Goal: Register for event/course

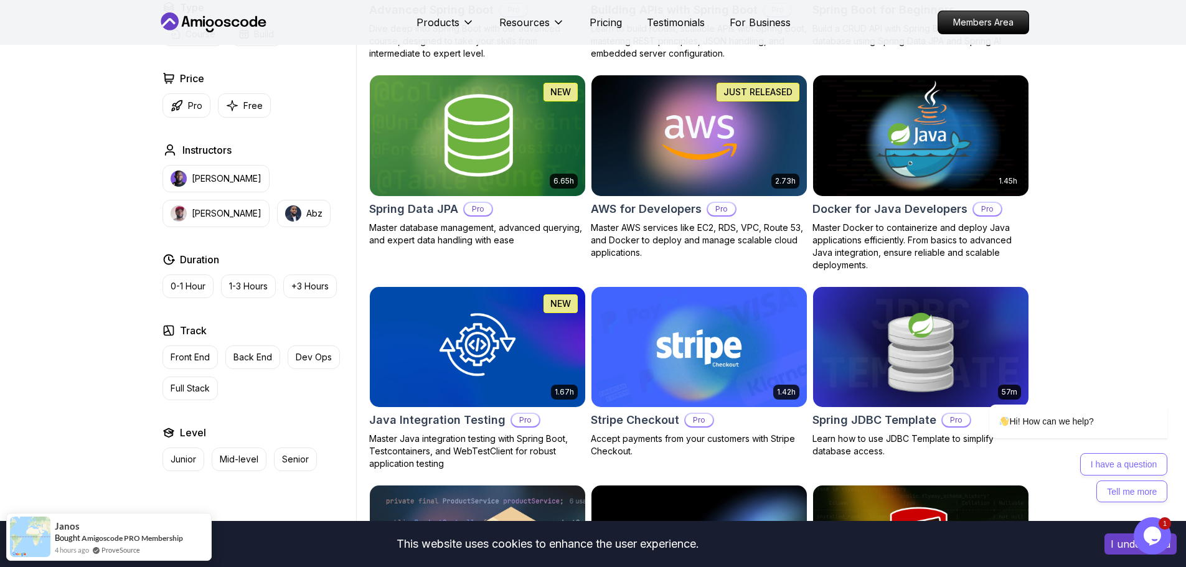
scroll to position [187, 0]
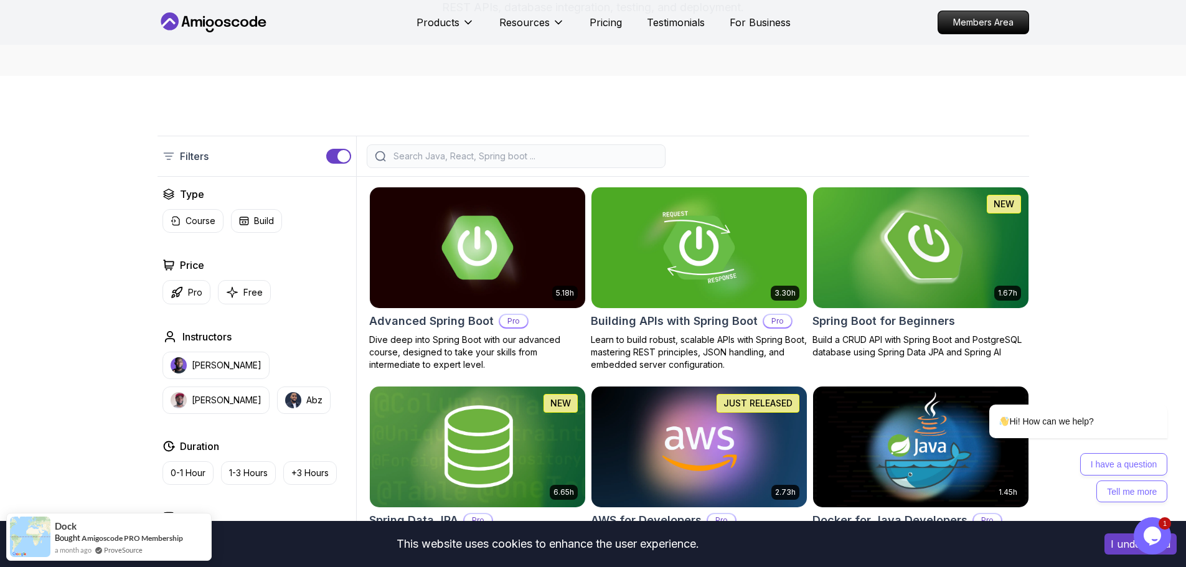
click at [870, 252] on img at bounding box center [920, 247] width 226 height 126
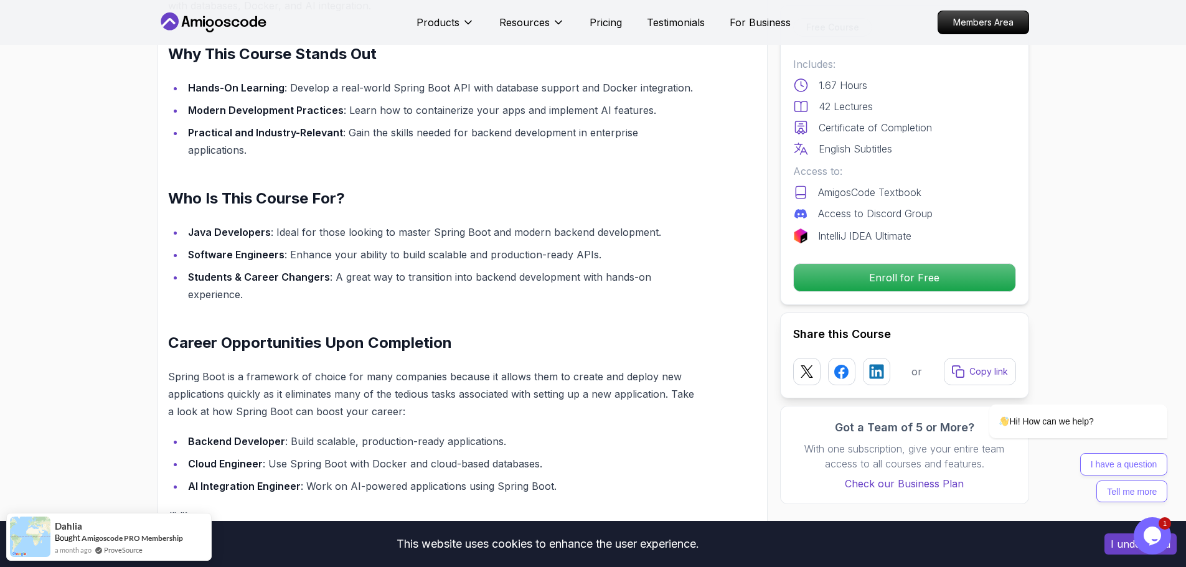
scroll to position [934, 0]
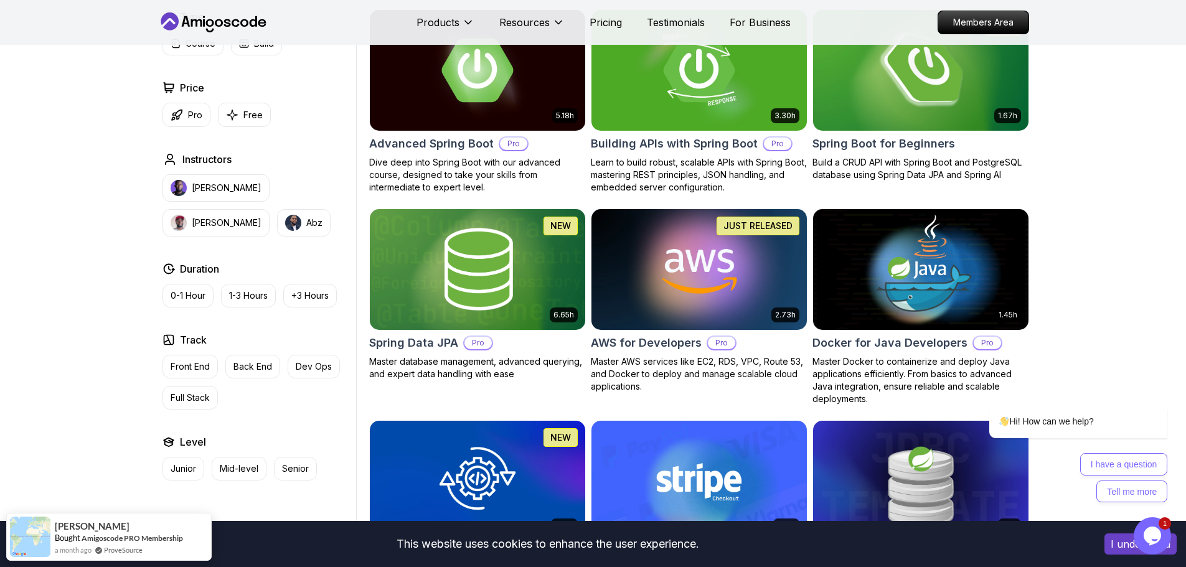
scroll to position [311, 0]
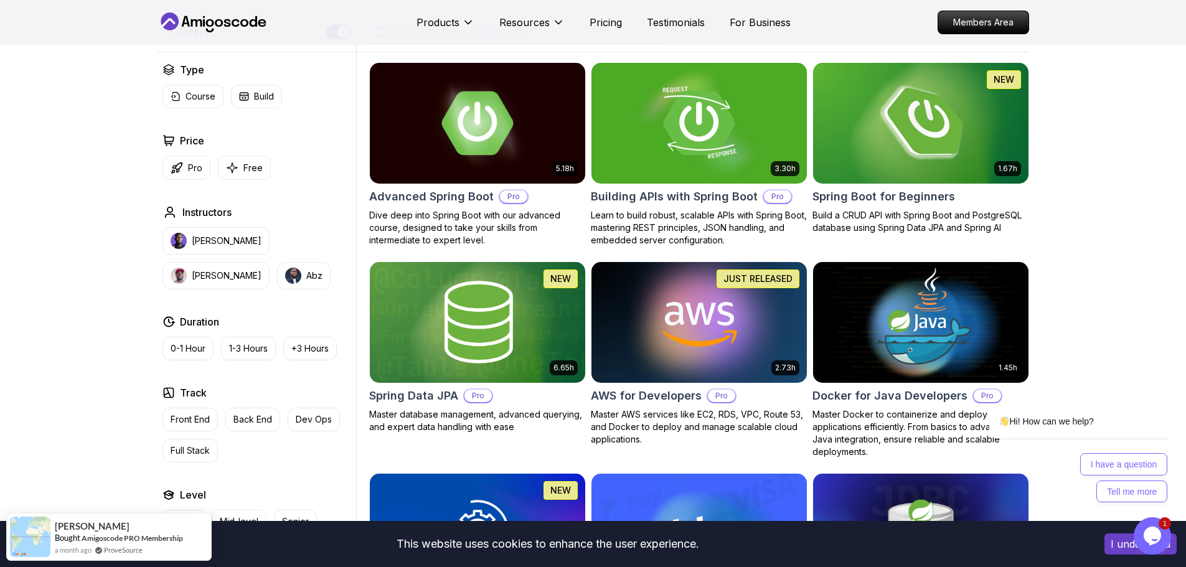
click at [934, 128] on img at bounding box center [920, 123] width 226 height 126
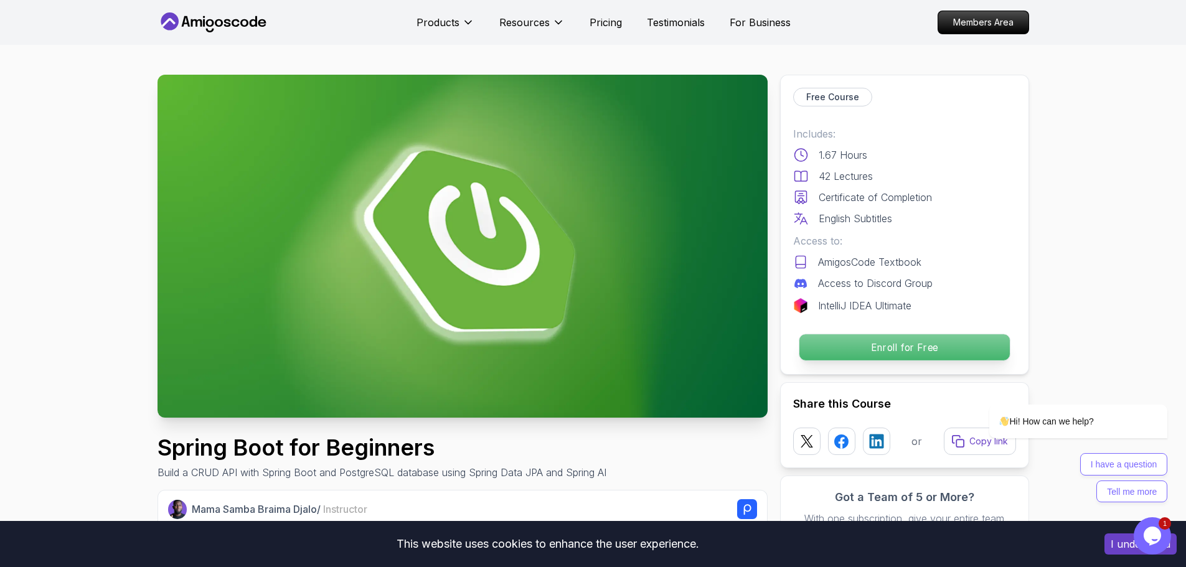
click at [942, 347] on p "Enroll for Free" at bounding box center [904, 347] width 210 height 26
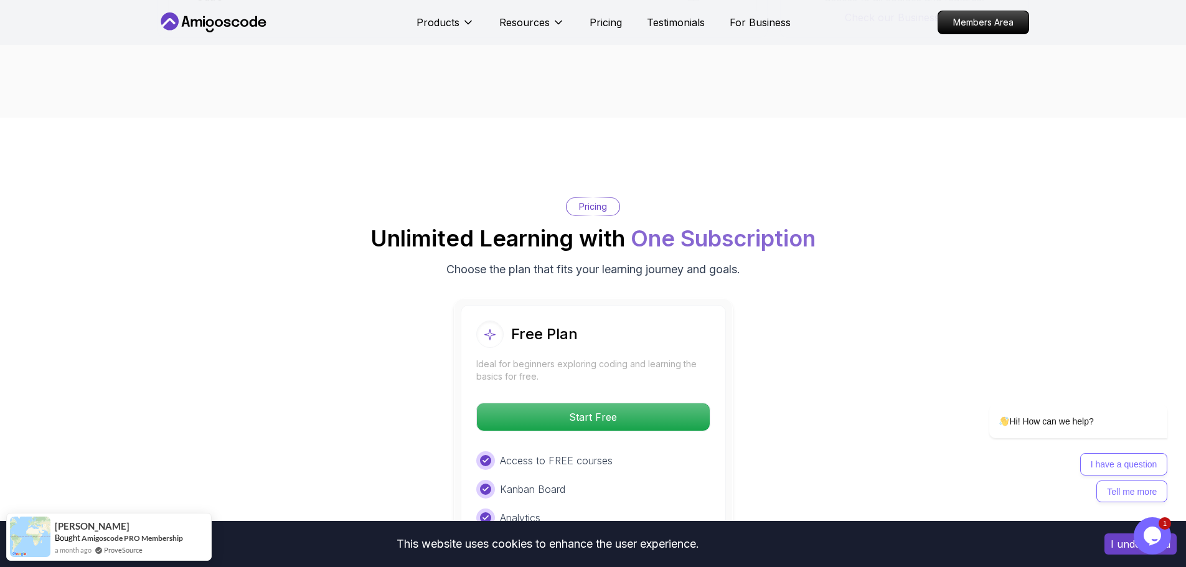
scroll to position [2445, 0]
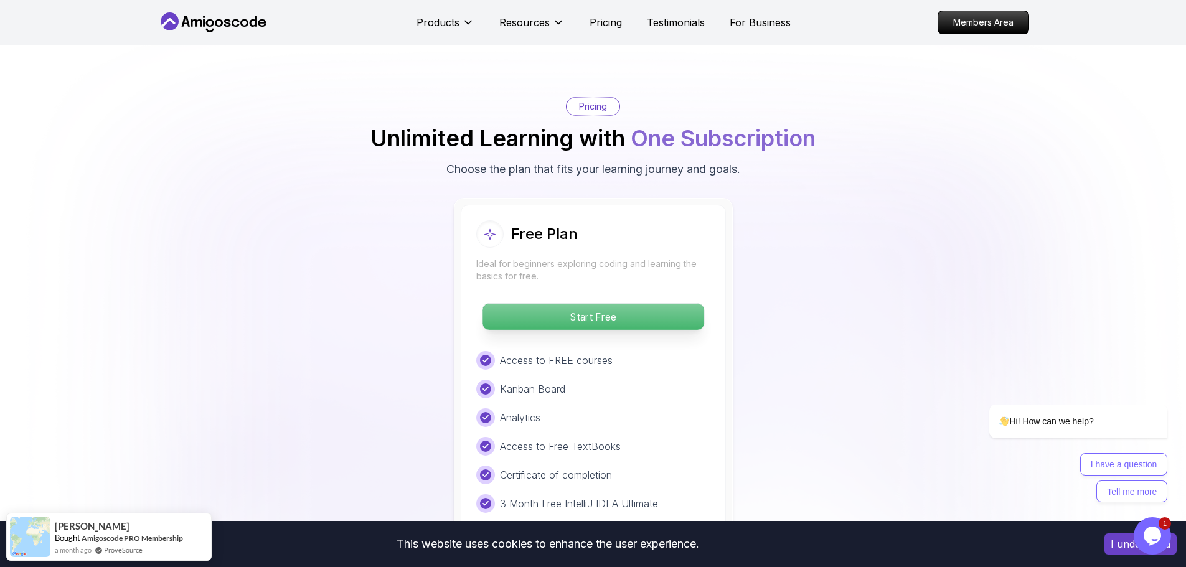
click at [690, 304] on p "Start Free" at bounding box center [593, 317] width 221 height 26
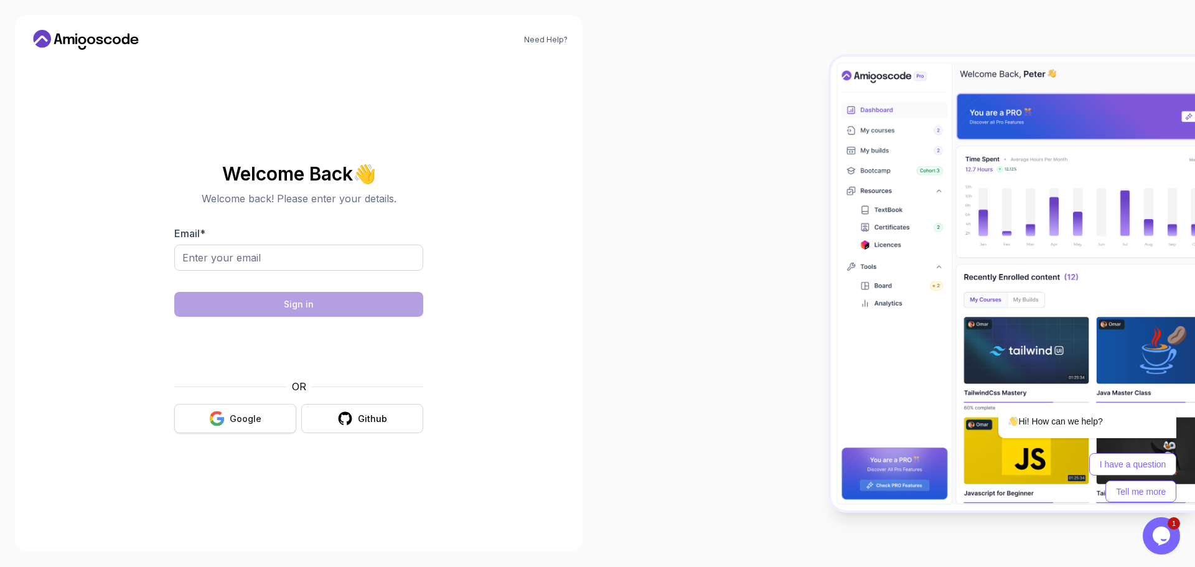
click at [257, 419] on div "Google" at bounding box center [246, 419] width 32 height 12
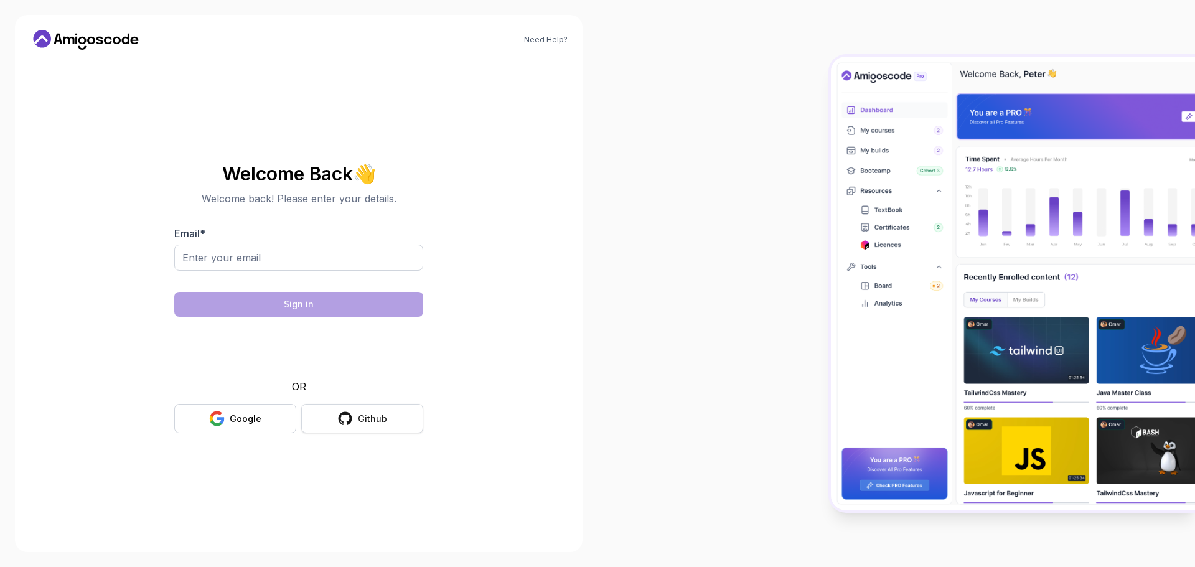
click at [390, 430] on button "Github" at bounding box center [362, 418] width 122 height 29
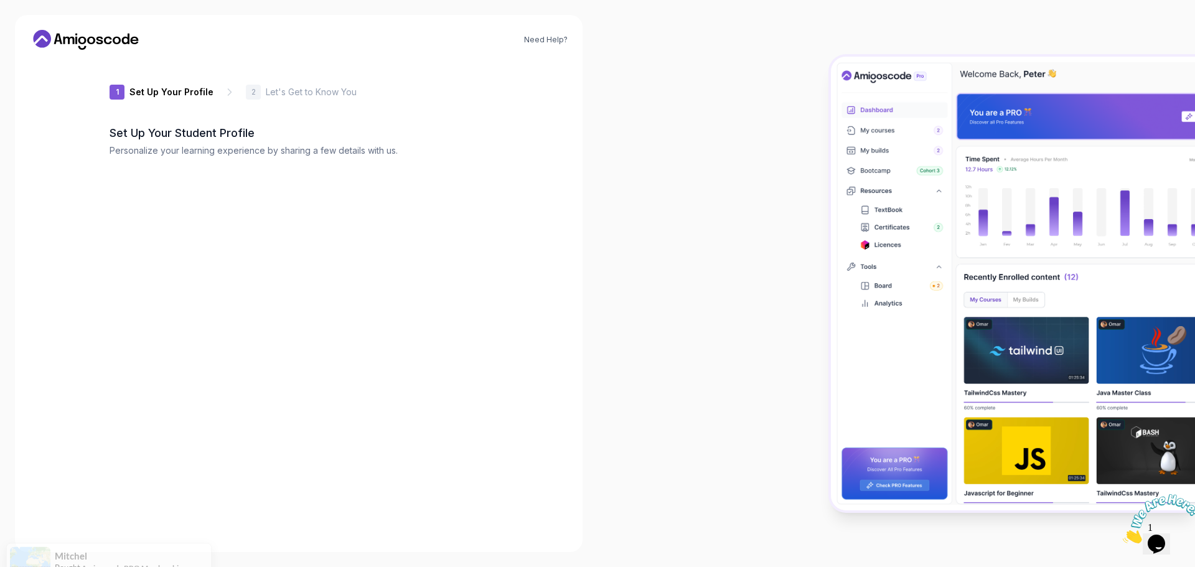
type input "happybear64681"
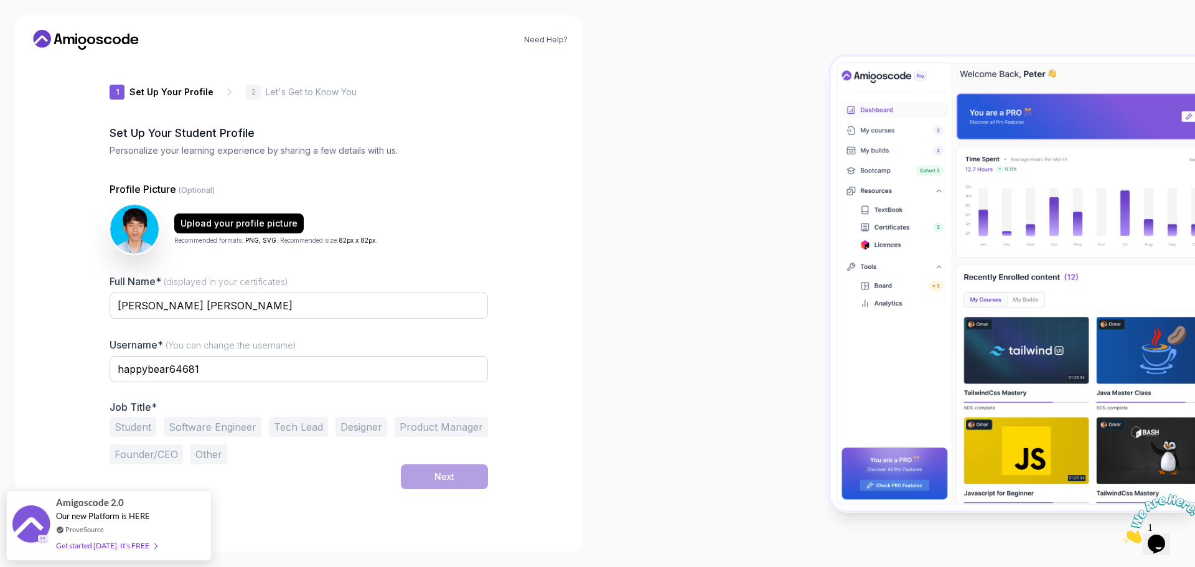
click at [129, 427] on button "Student" at bounding box center [133, 427] width 47 height 20
click at [430, 476] on button "Next" at bounding box center [444, 476] width 87 height 25
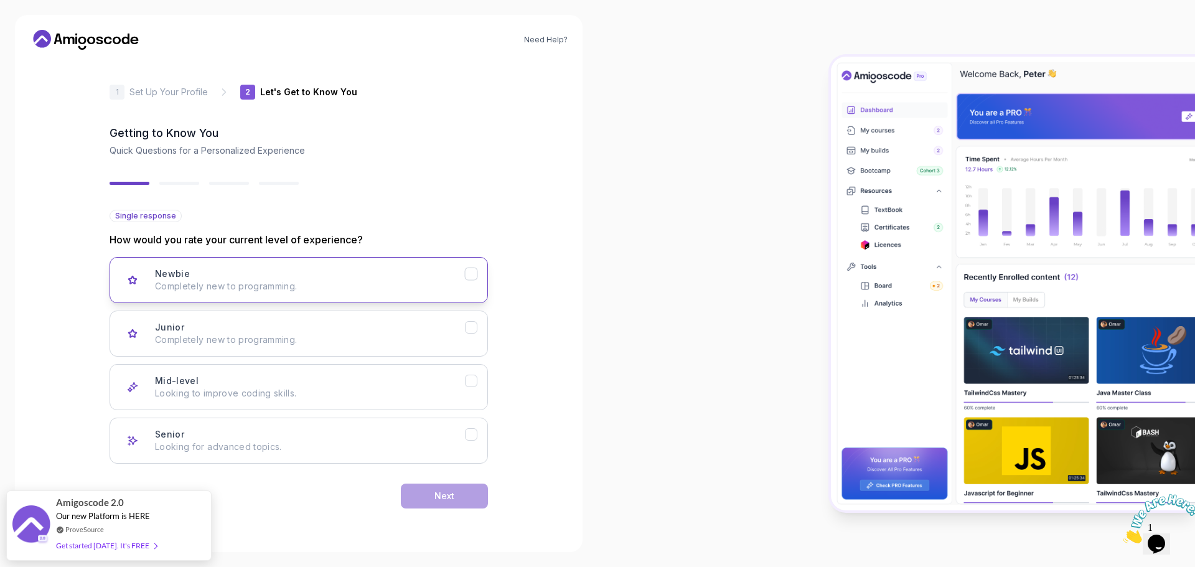
click at [484, 288] on button "Newbie Completely new to programming." at bounding box center [299, 280] width 379 height 46
click at [472, 491] on button "Next" at bounding box center [444, 496] width 87 height 25
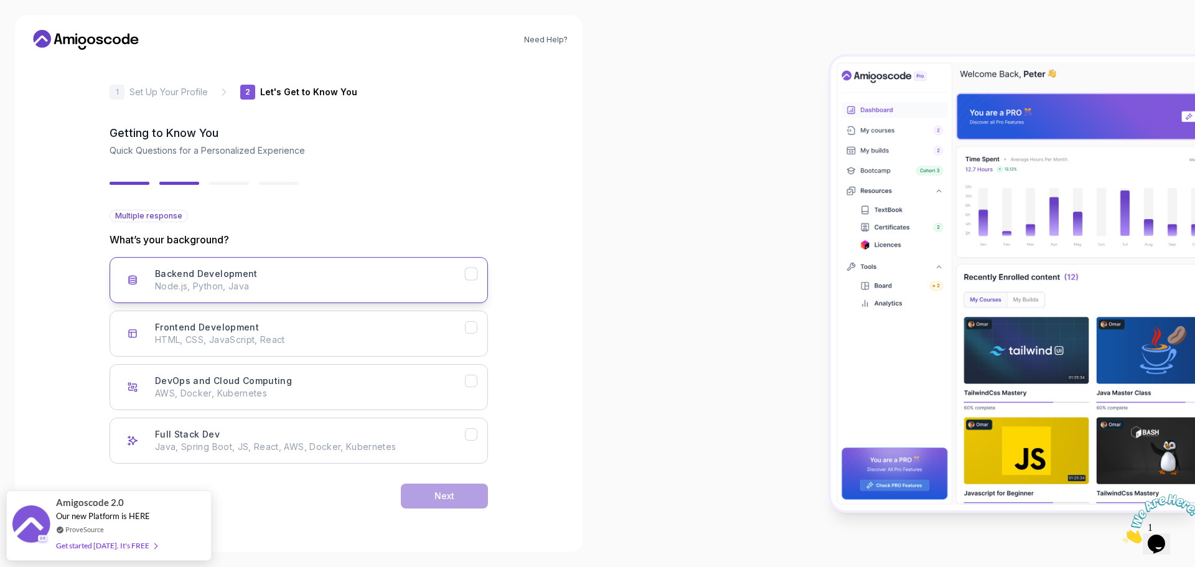
click at [468, 281] on button "Backend Development Node.js, Python, Java" at bounding box center [299, 280] width 379 height 46
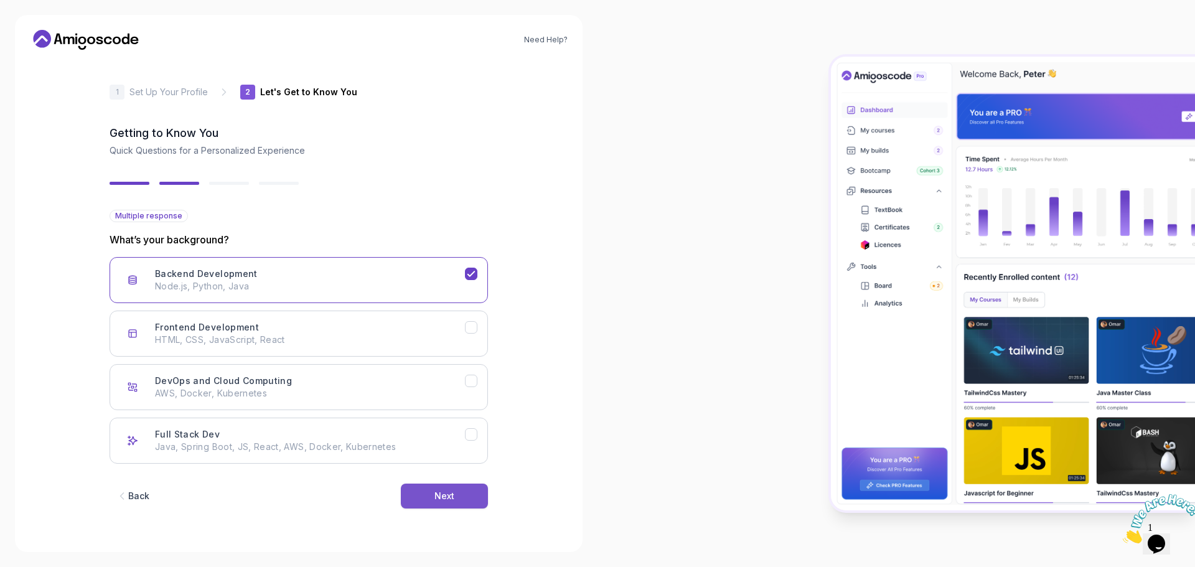
click at [449, 508] on button "Next" at bounding box center [444, 496] width 87 height 25
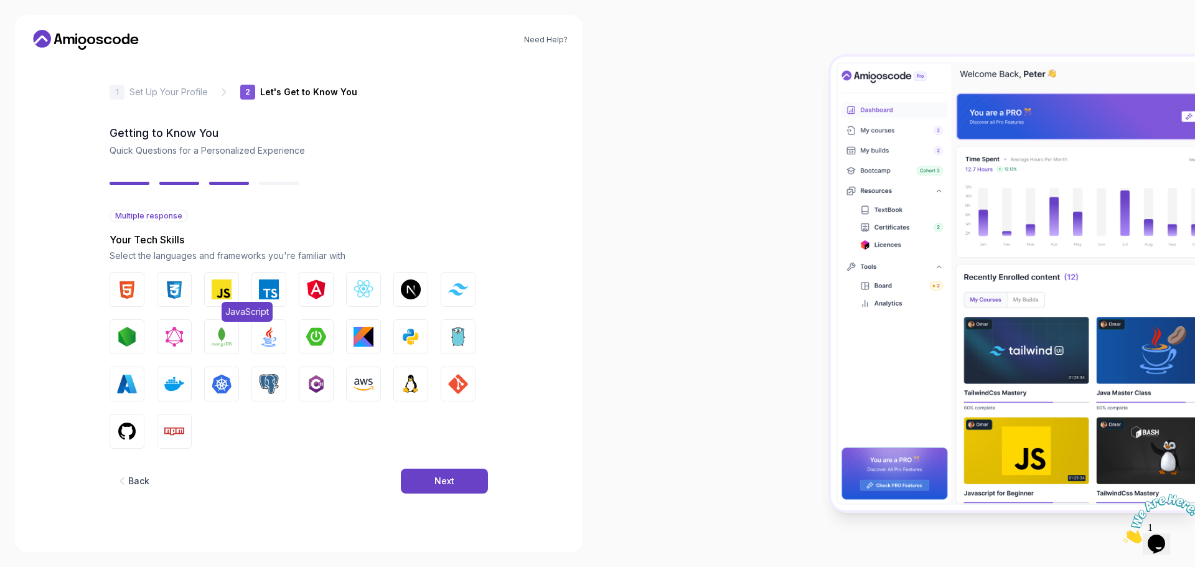
click at [222, 290] on img "button" at bounding box center [222, 290] width 20 height 20
click at [461, 476] on button "Next" at bounding box center [444, 481] width 87 height 25
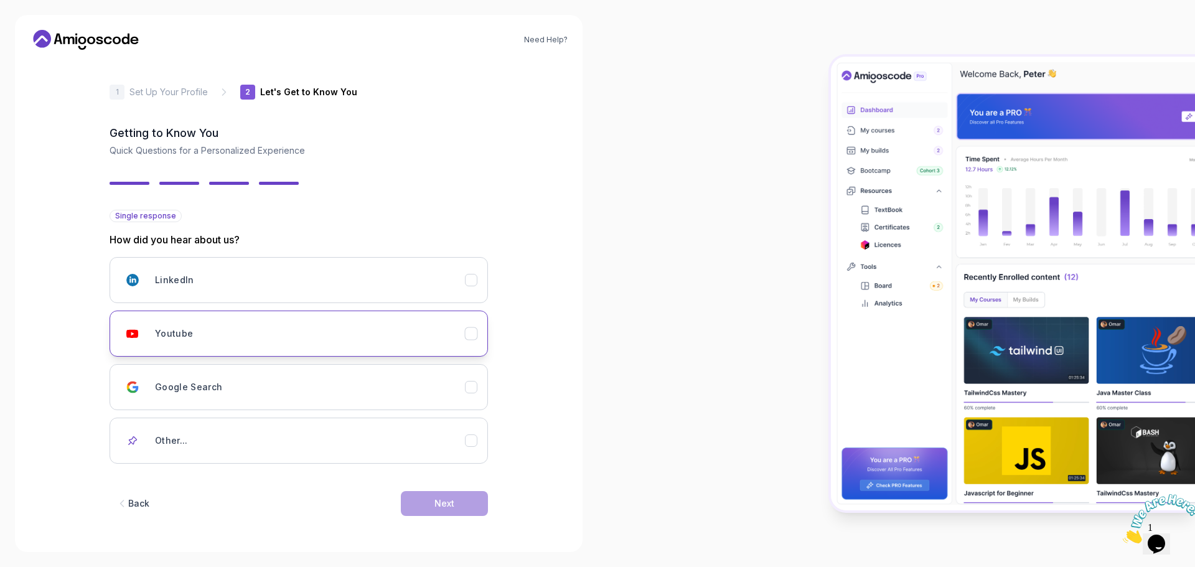
click at [467, 331] on icon "Youtube" at bounding box center [472, 334] width 12 height 12
click at [478, 497] on button "Next" at bounding box center [444, 503] width 87 height 25
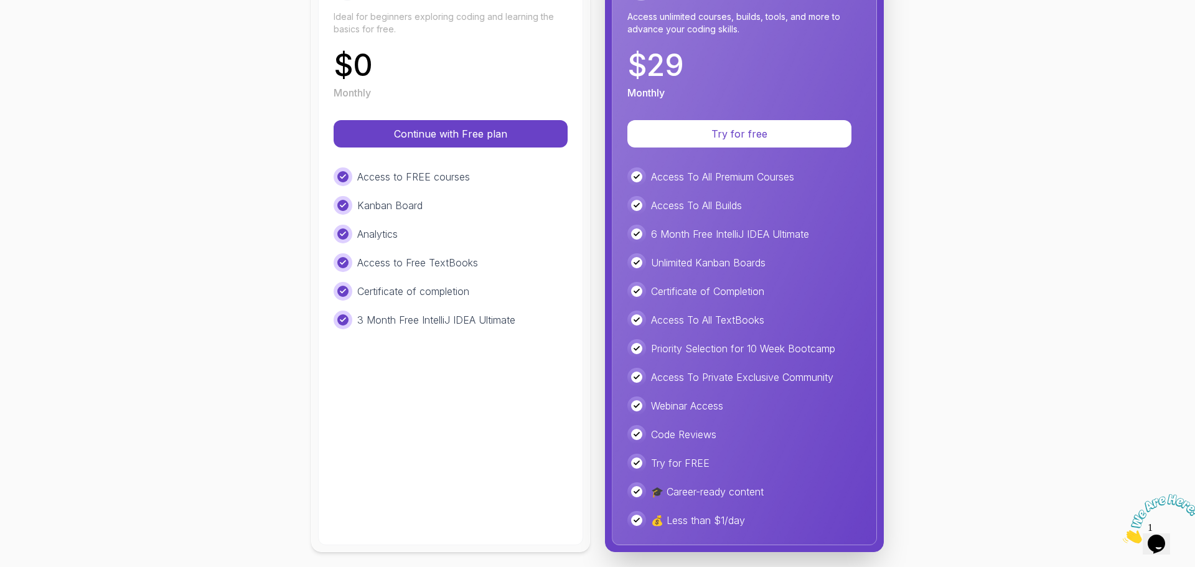
scroll to position [209, 0]
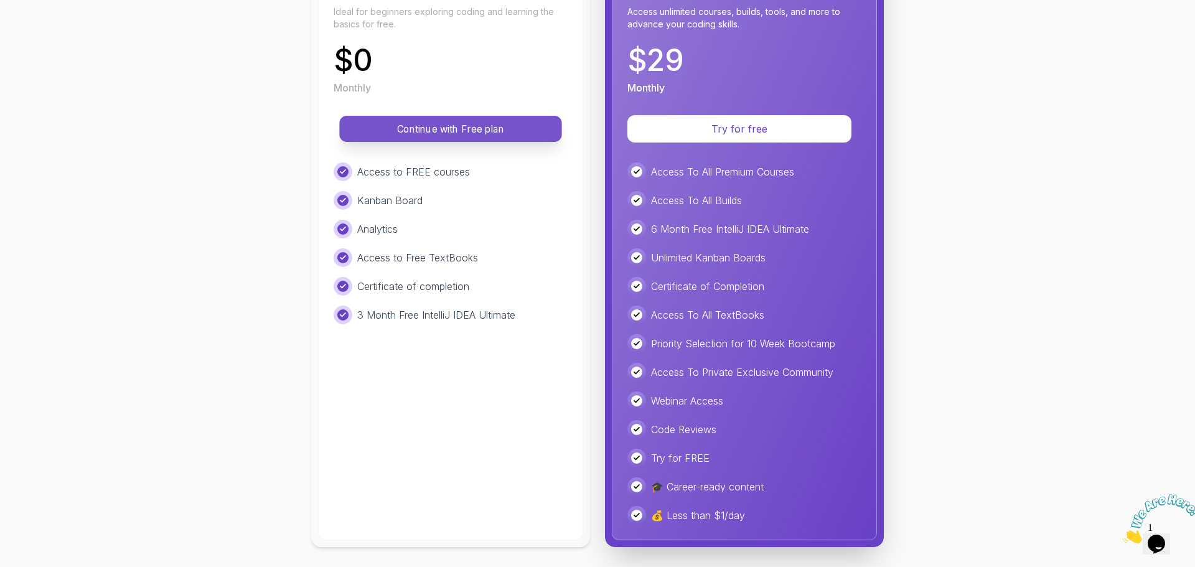
click at [476, 134] on p "Continue with Free plan" at bounding box center [451, 129] width 194 height 14
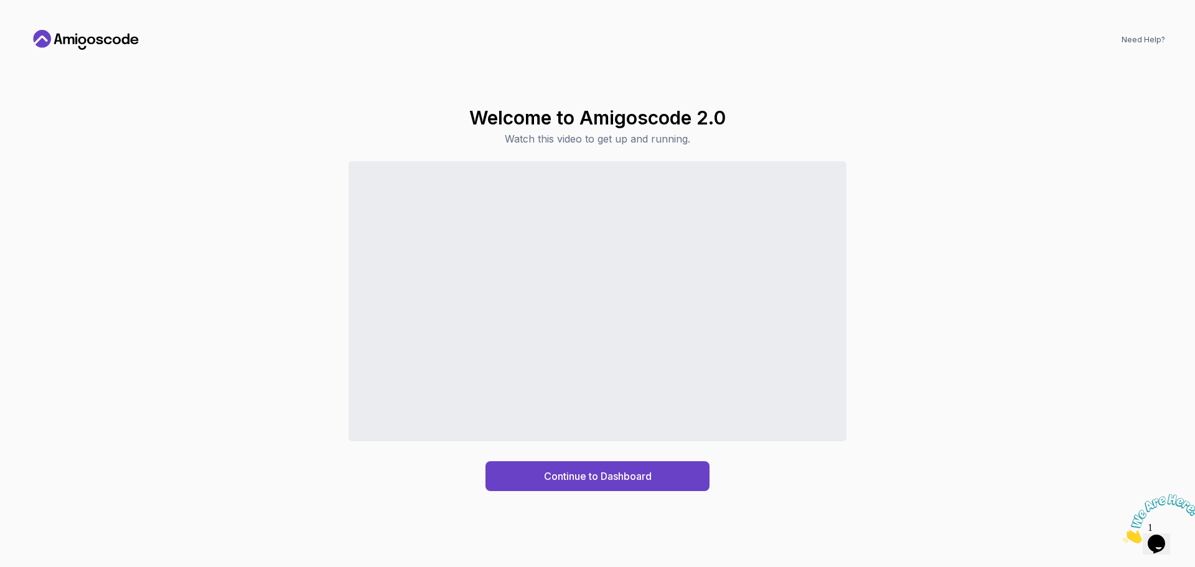
click at [927, 273] on div "Continue to Dashboard" at bounding box center [598, 326] width 1136 height 330
click at [667, 473] on button "Continue to Dashboard" at bounding box center [598, 476] width 224 height 30
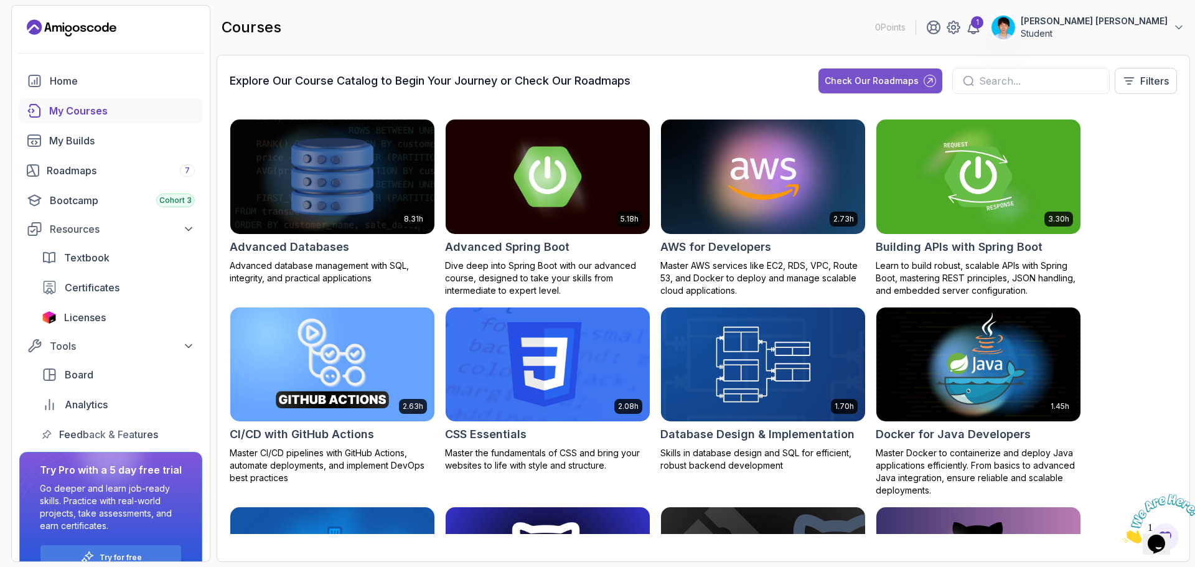
click at [885, 84] on div "Check Our Roadmaps" at bounding box center [872, 81] width 94 height 12
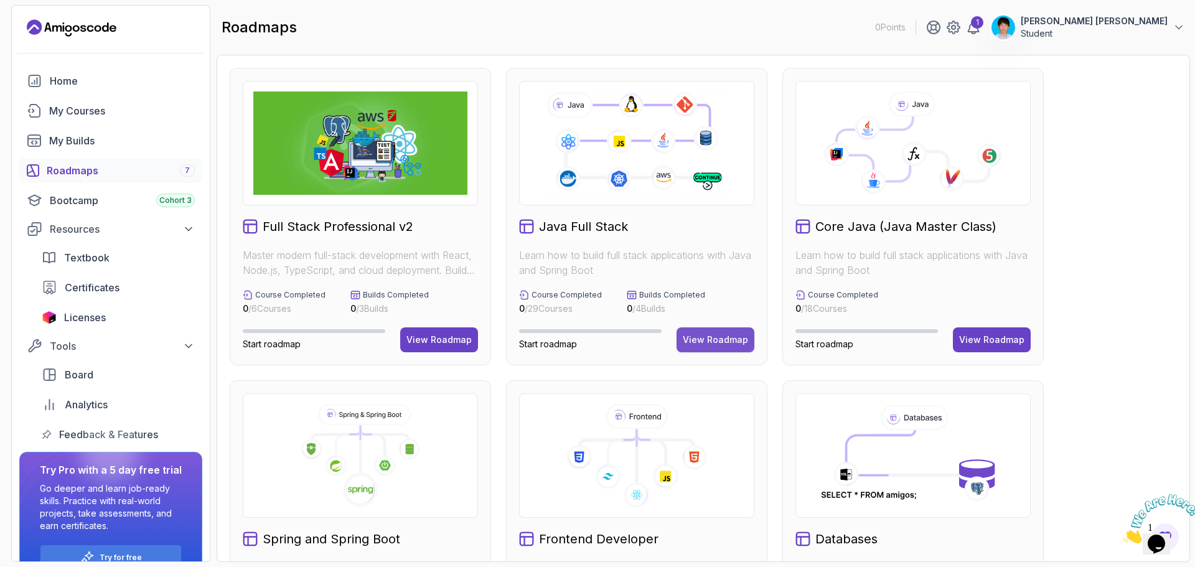
click at [725, 337] on div "View Roadmap" at bounding box center [715, 340] width 65 height 12
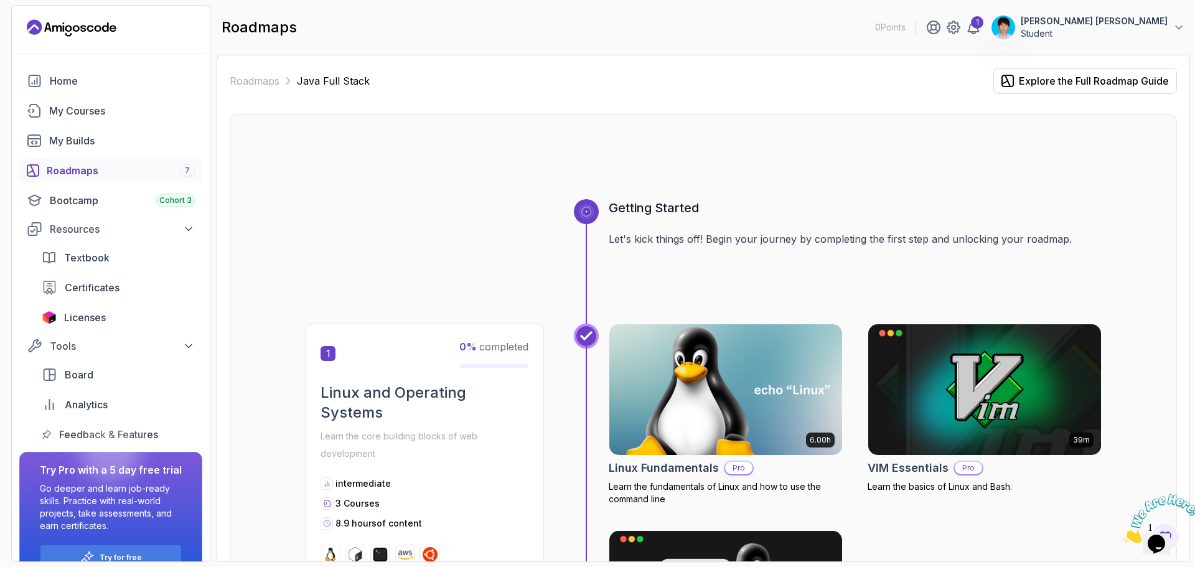
click at [722, 392] on img at bounding box center [726, 389] width 245 height 137
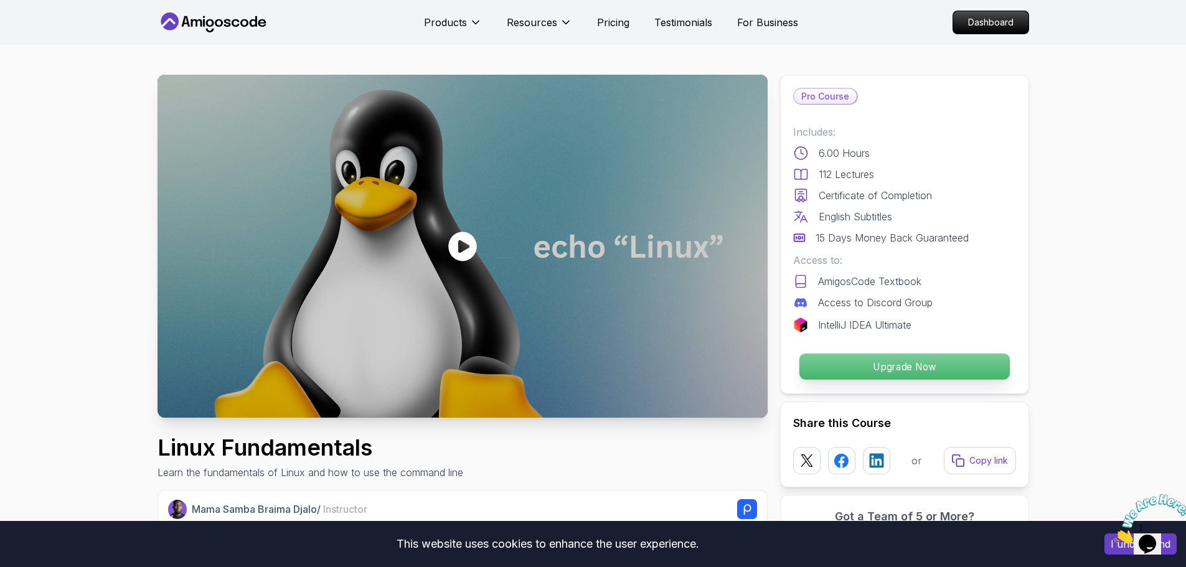
click at [931, 364] on p "Upgrade Now" at bounding box center [904, 367] width 210 height 26
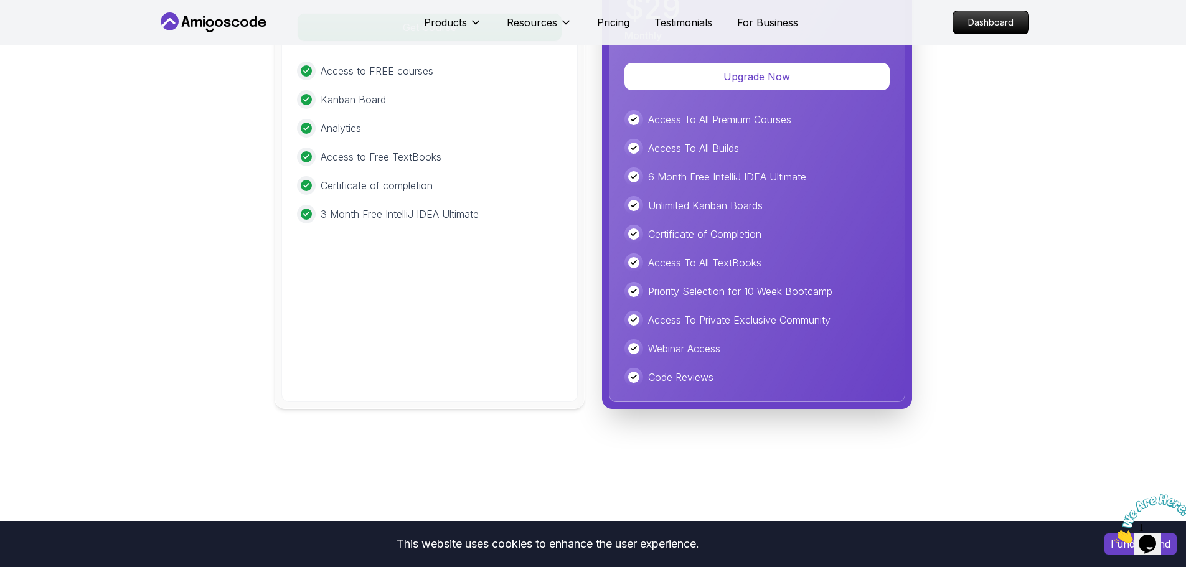
scroll to position [2984, 0]
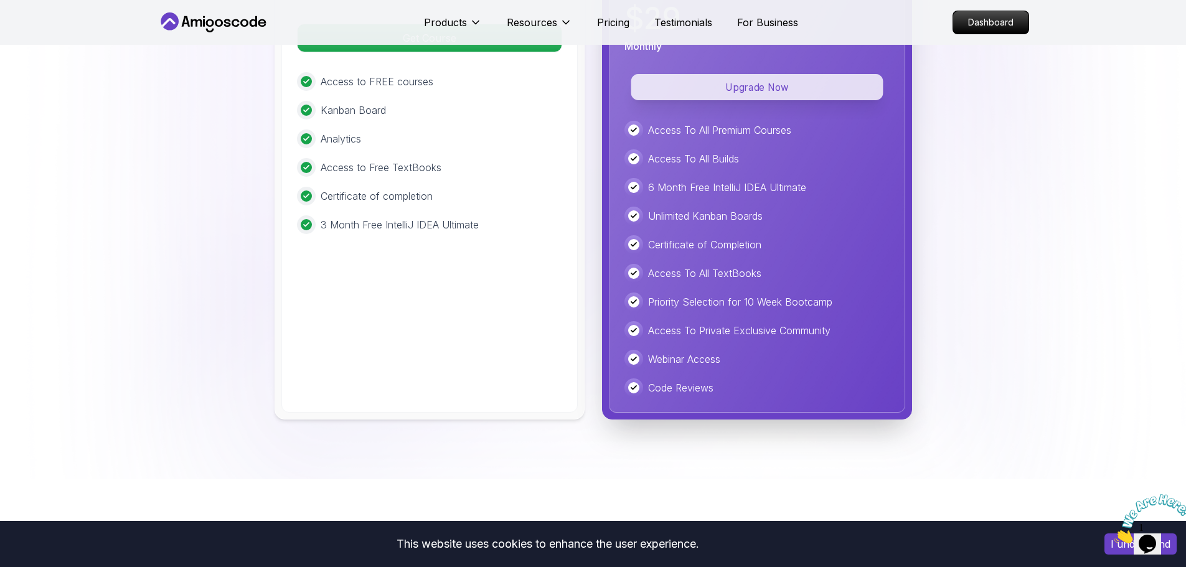
click at [774, 95] on p "Upgrade Now" at bounding box center [757, 87] width 252 height 26
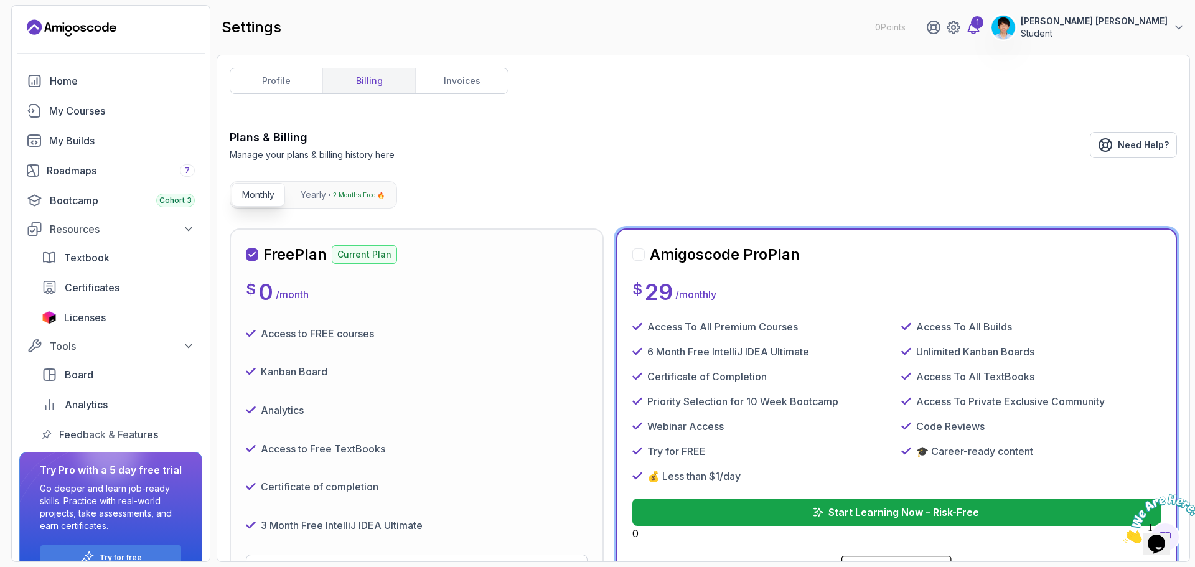
click at [984, 26] on div "1" at bounding box center [977, 22] width 12 height 12
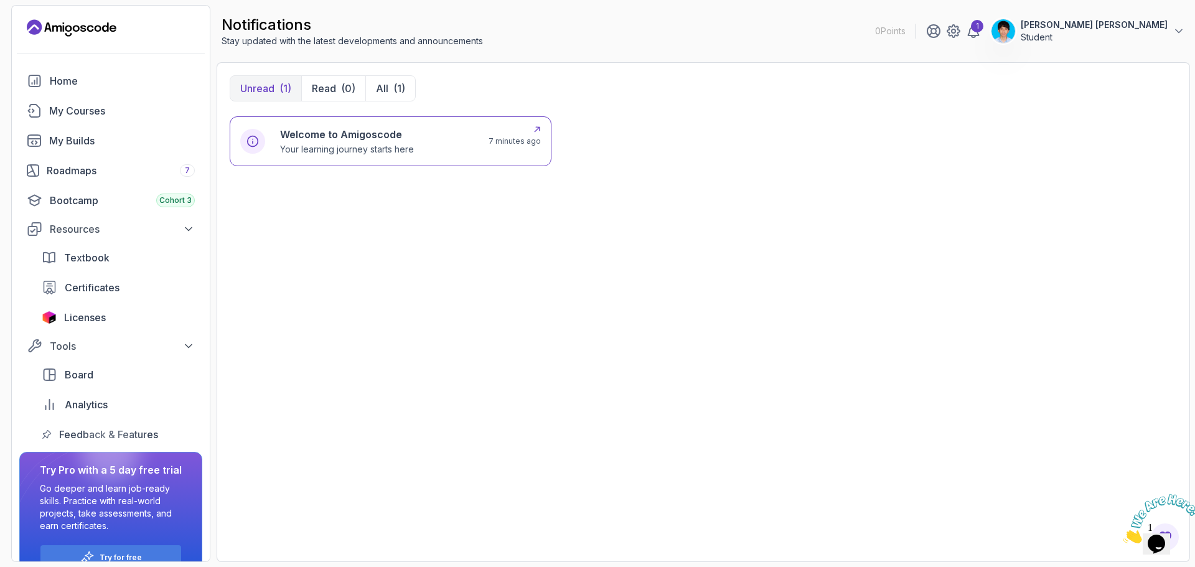
click at [459, 149] on div "Welcome to Amigoscode Your learning journey starts here" at bounding box center [377, 141] width 194 height 29
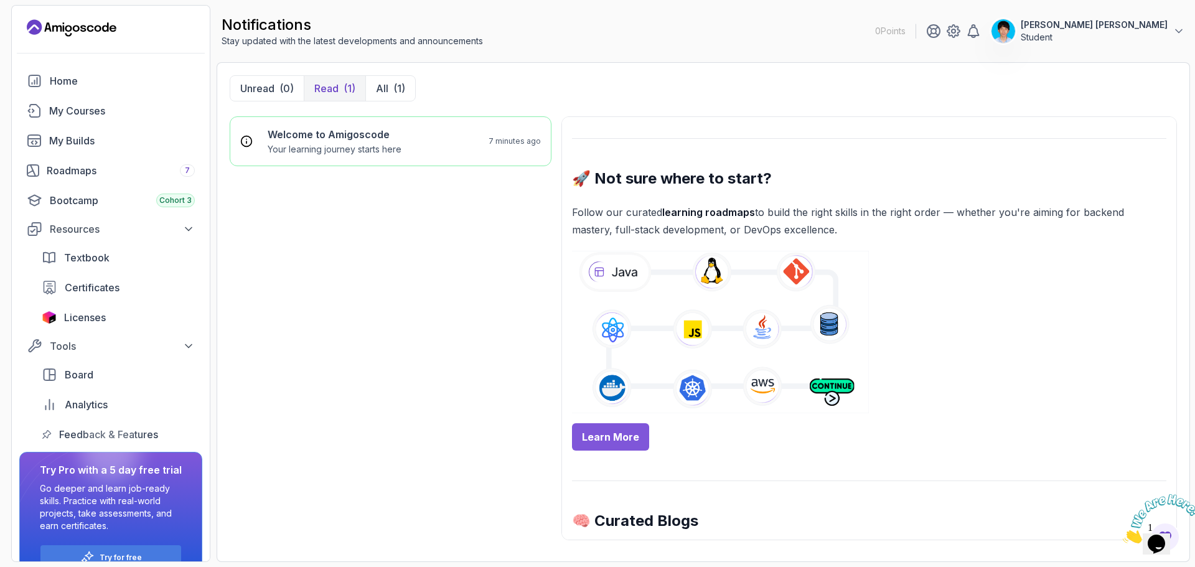
scroll to position [436, 0]
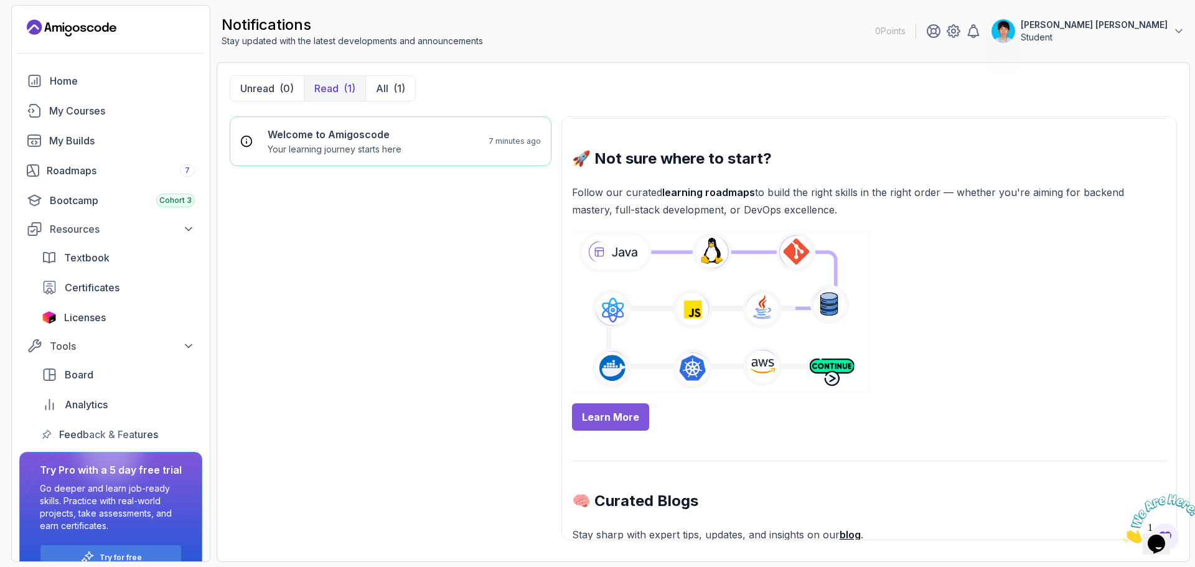
click at [629, 418] on link "Learn More" at bounding box center [610, 416] width 77 height 27
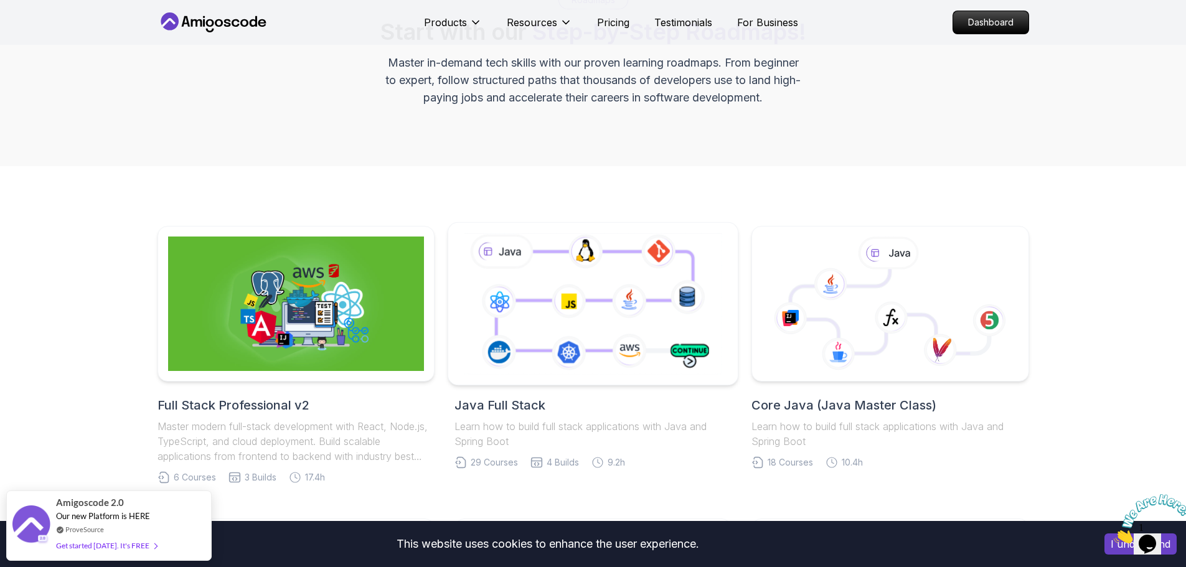
scroll to position [125, 0]
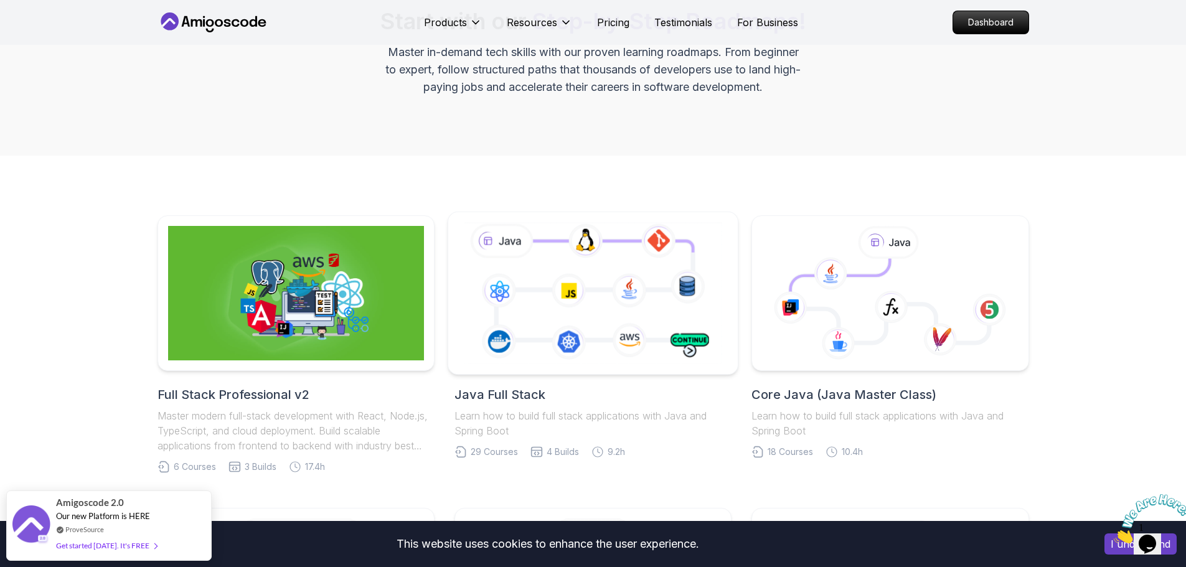
click at [609, 339] on icon at bounding box center [592, 293] width 263 height 146
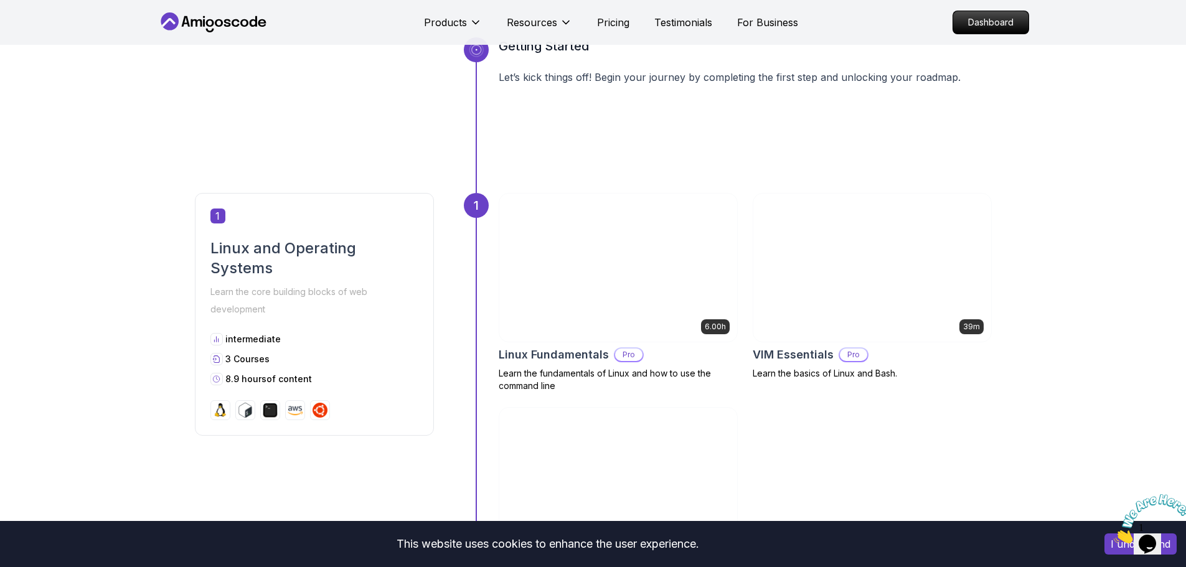
scroll to position [311, 0]
